Goal: Find specific page/section: Find specific page/section

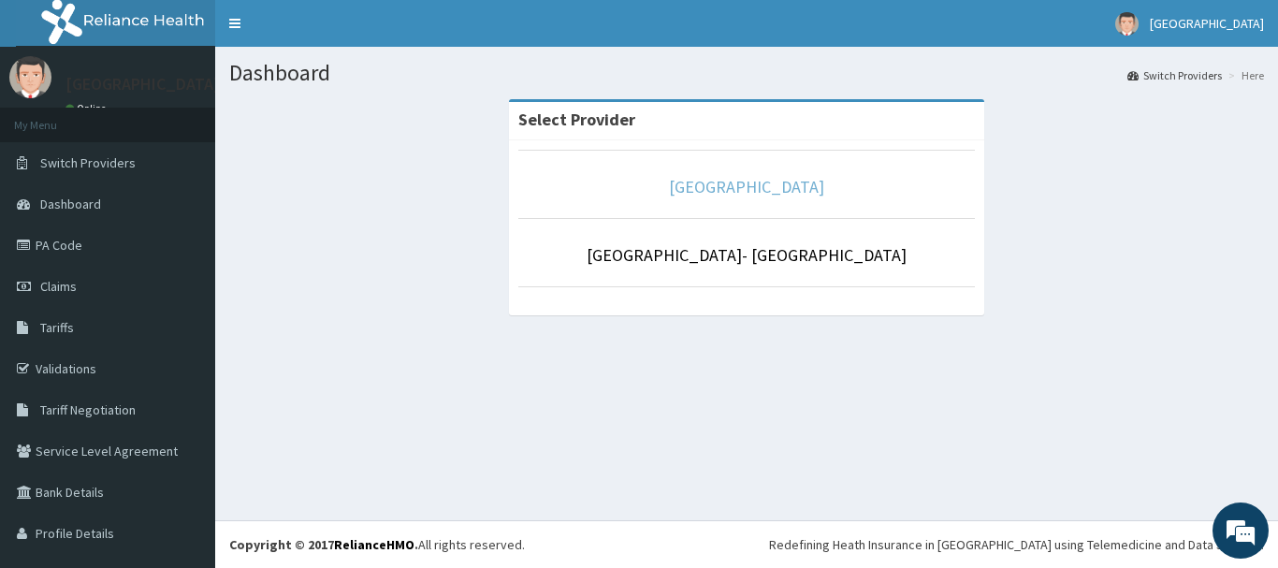
click at [669, 185] on link "[GEOGRAPHIC_DATA]" at bounding box center [746, 187] width 155 height 22
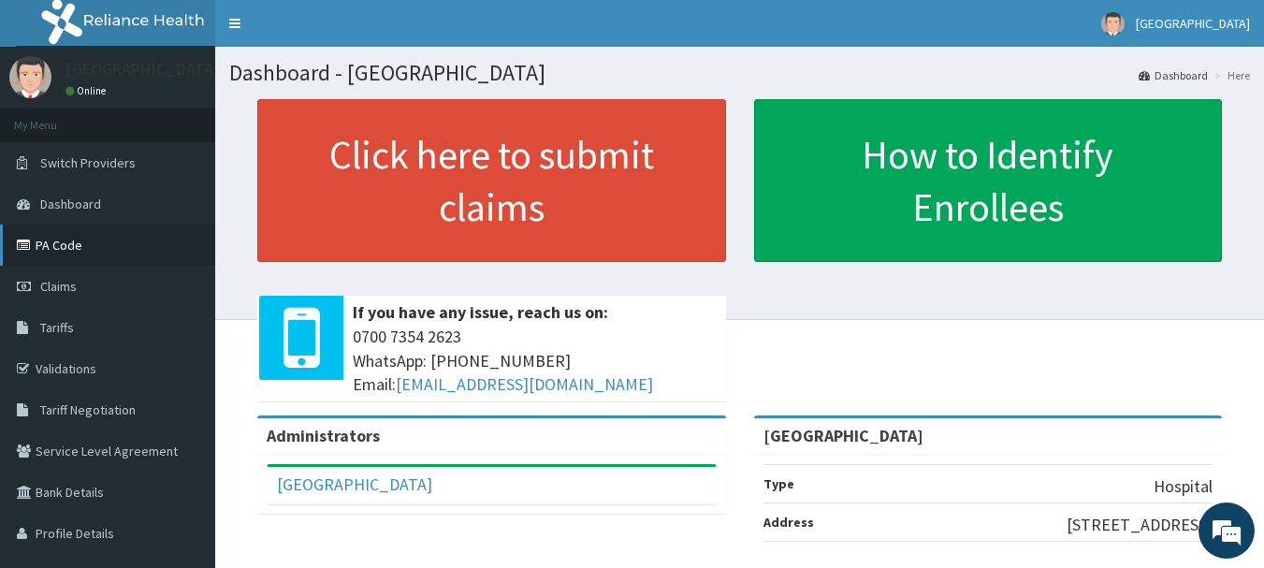
click at [69, 239] on link "PA Code" at bounding box center [107, 244] width 215 height 41
